Goal: Information Seeking & Learning: Stay updated

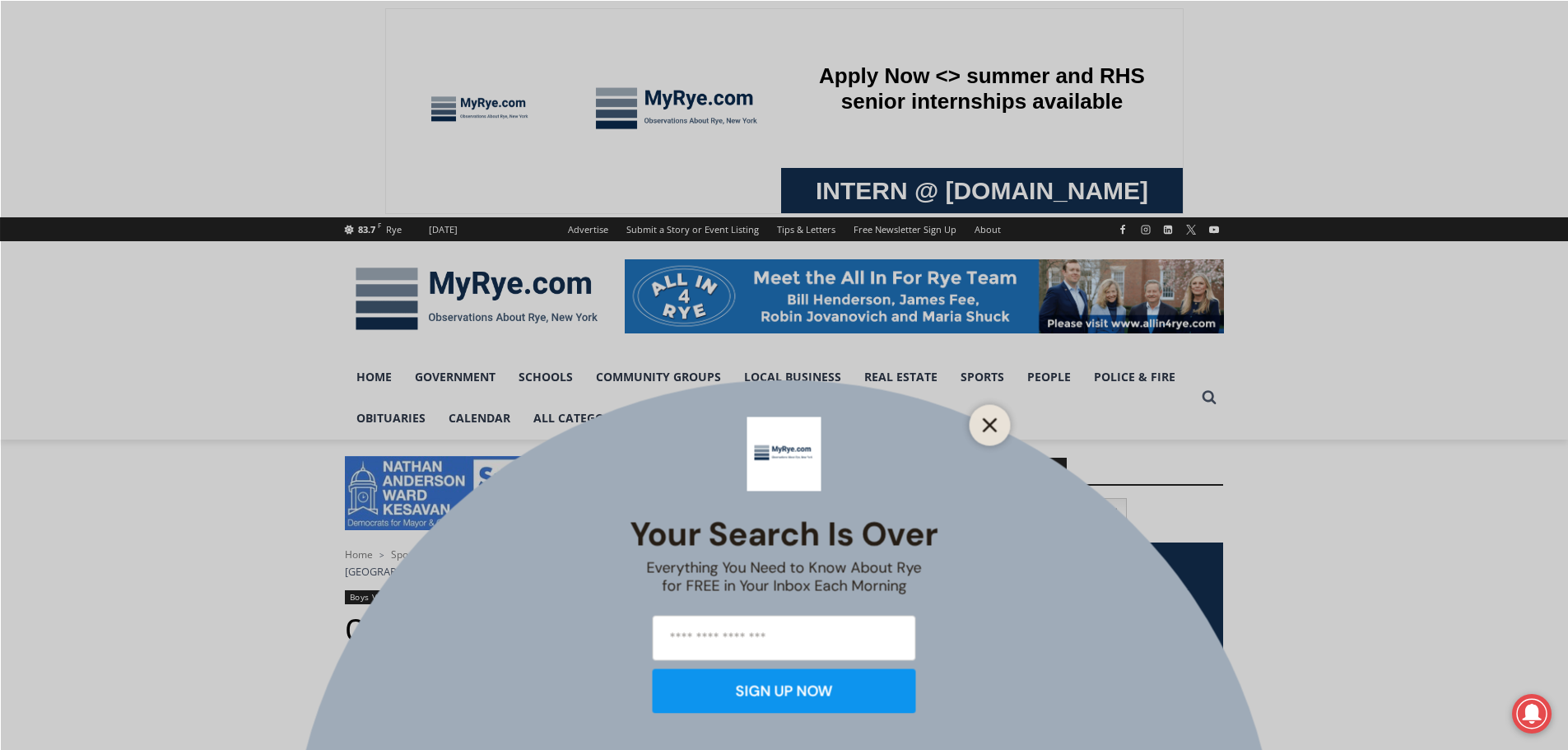
click at [985, 421] on line "Close" at bounding box center [990, 424] width 12 height 12
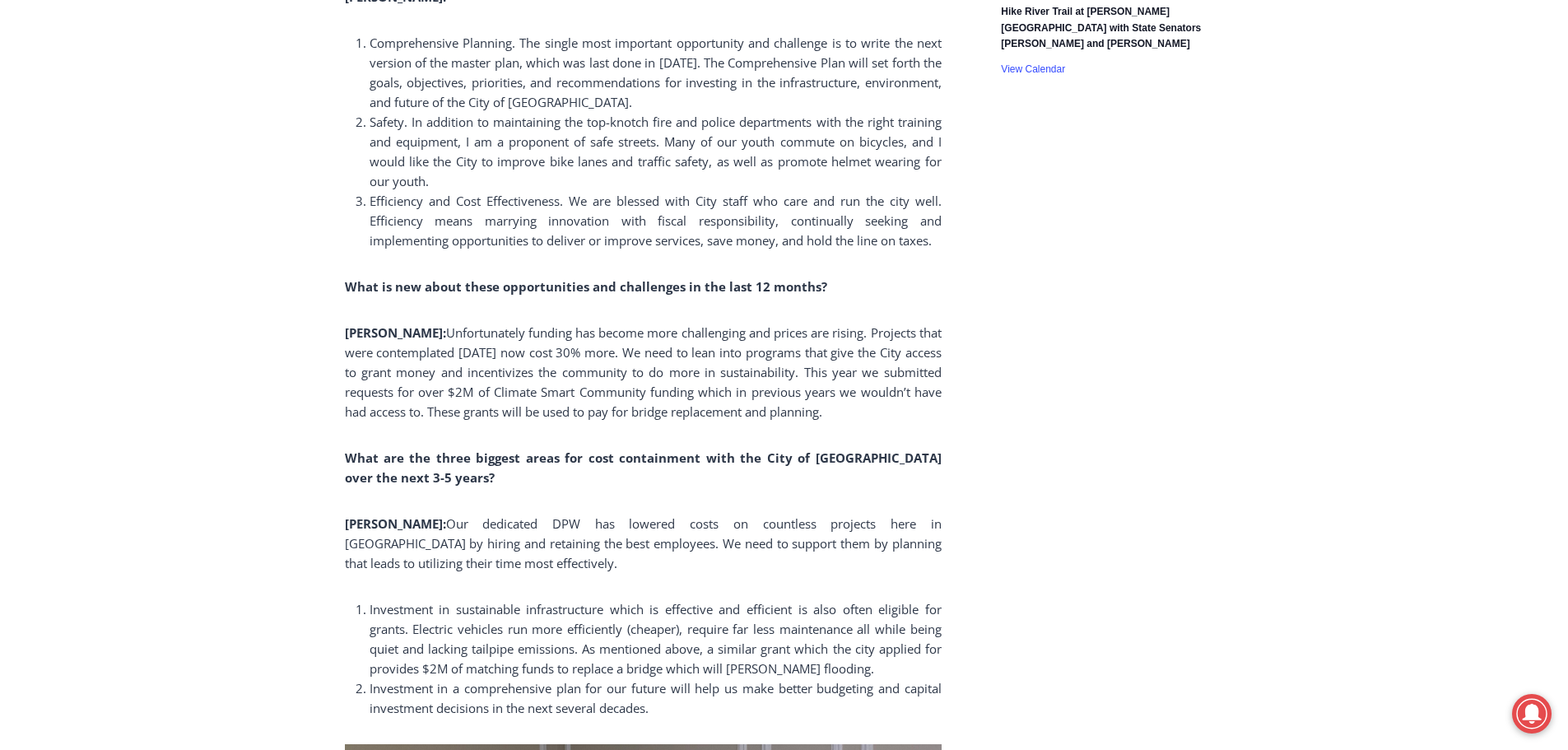
scroll to position [3045, 0]
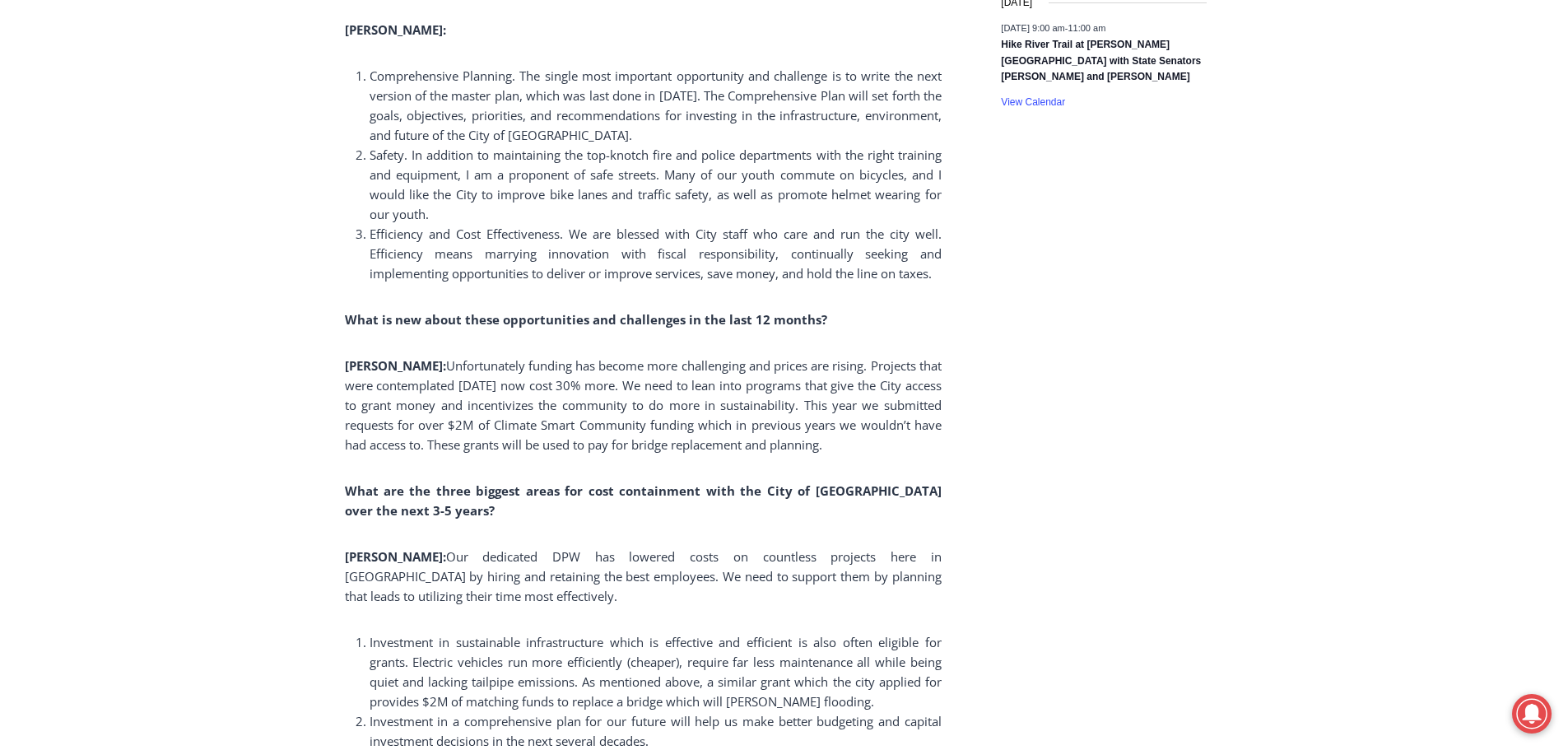
drag, startPoint x: 0, startPoint y: 0, endPoint x: 976, endPoint y: 690, distance: 1195.3
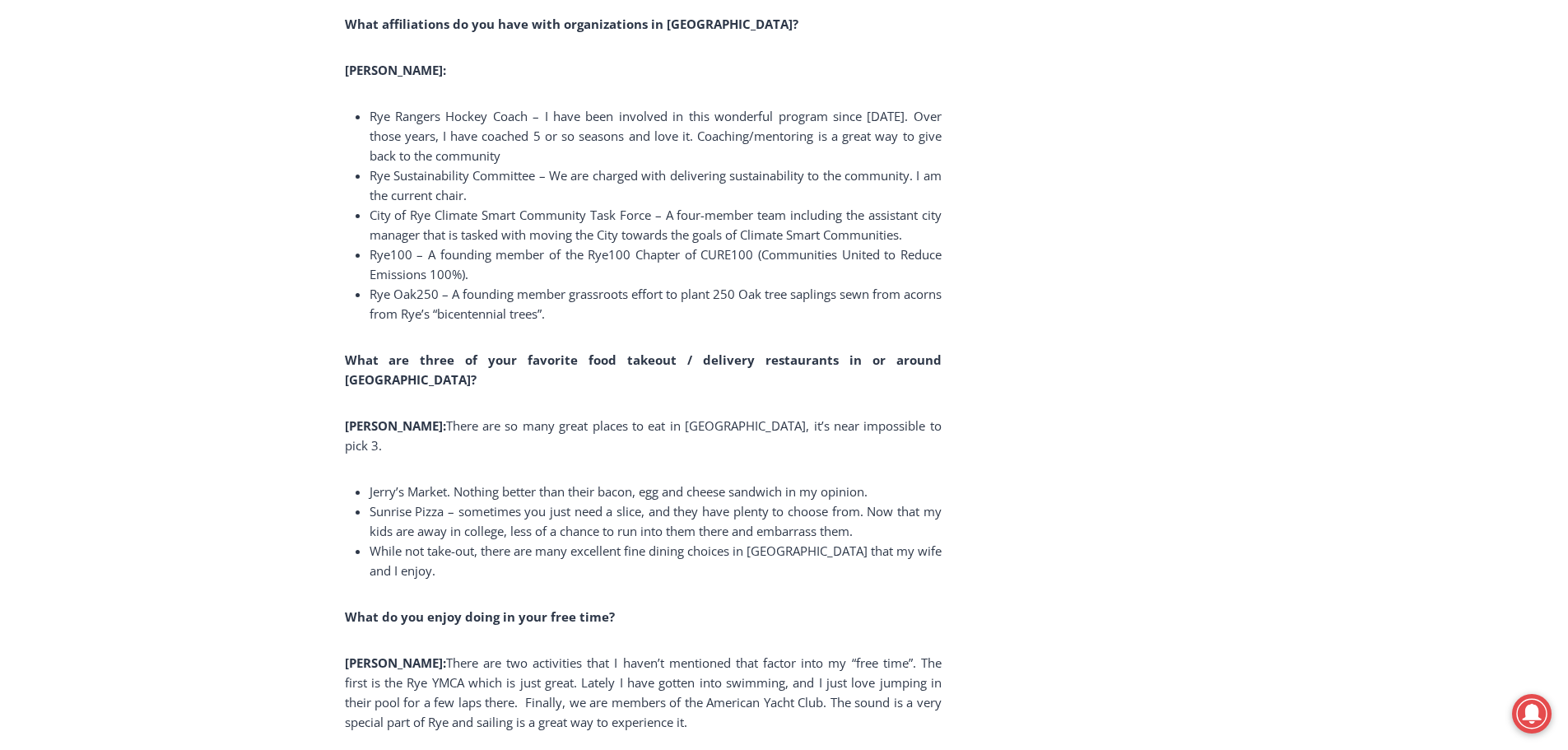
scroll to position [11522, 0]
drag, startPoint x: 849, startPoint y: 718, endPoint x: 1222, endPoint y: 589, distance: 394.7
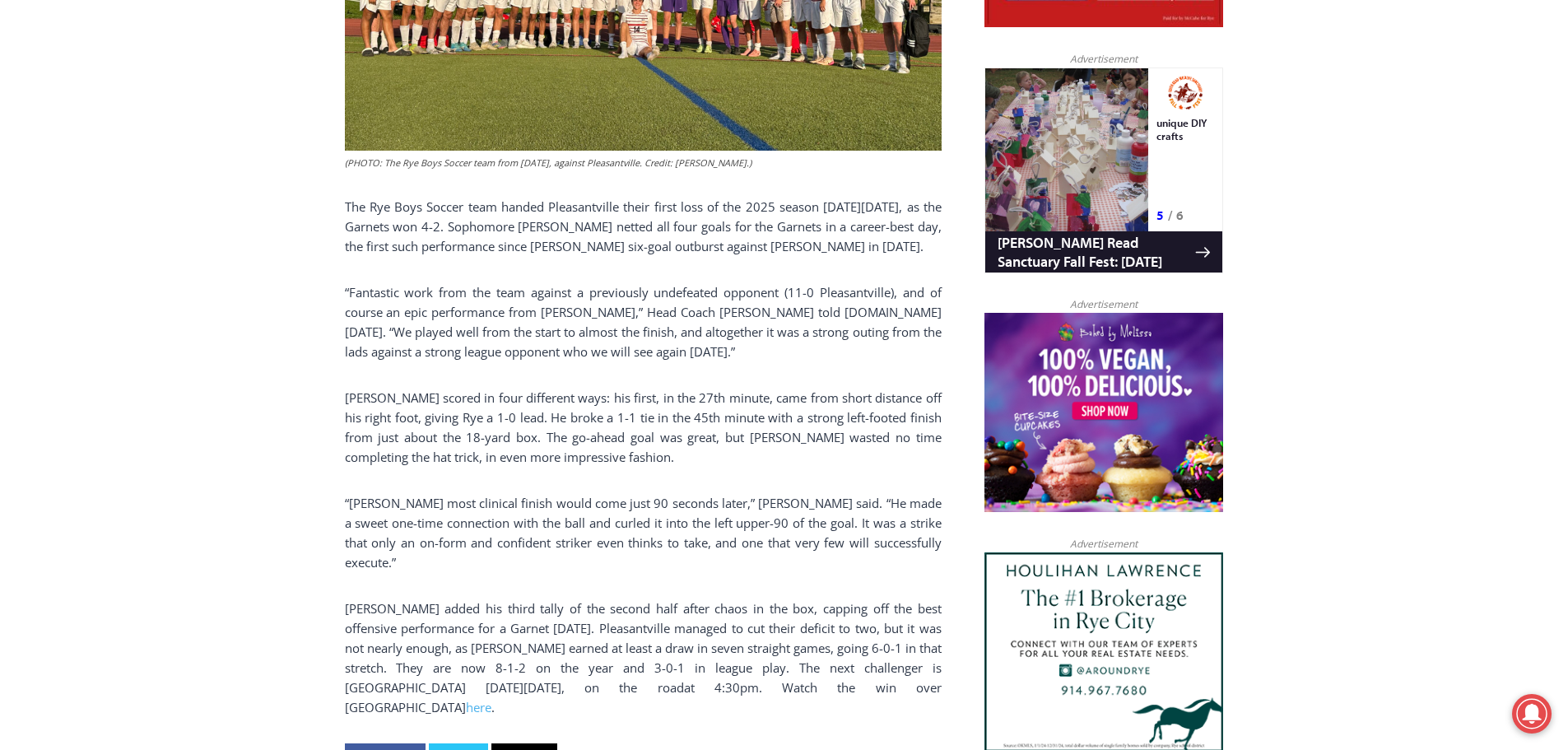
scroll to position [1152, 0]
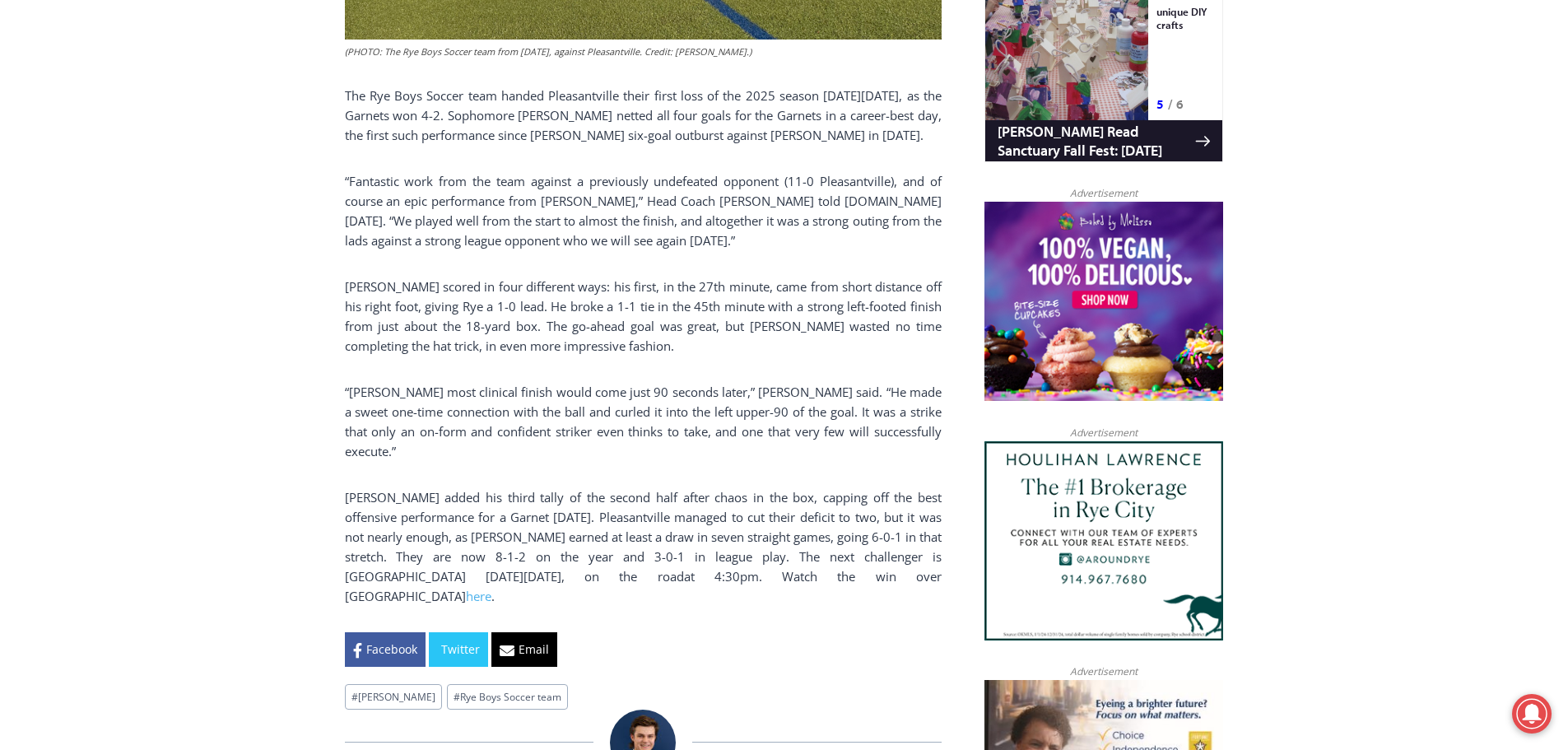
click at [172, 496] on div "Home > Sports > Sports Game Story > Boys Varsity Soccer > Felix Wismer’s Legacy…" at bounding box center [784, 654] width 1568 height 2733
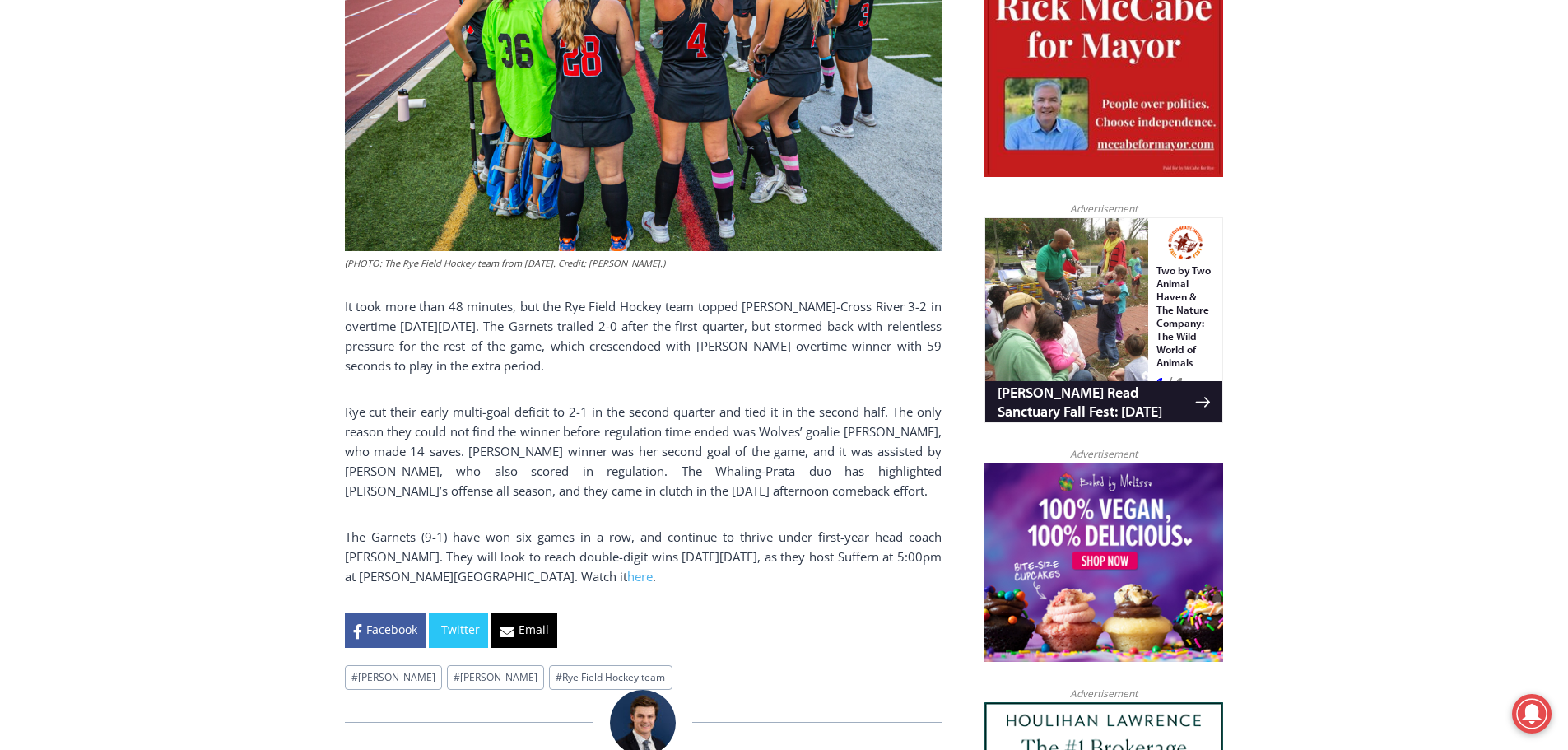
scroll to position [905, 0]
